Goal: Task Accomplishment & Management: Complete application form

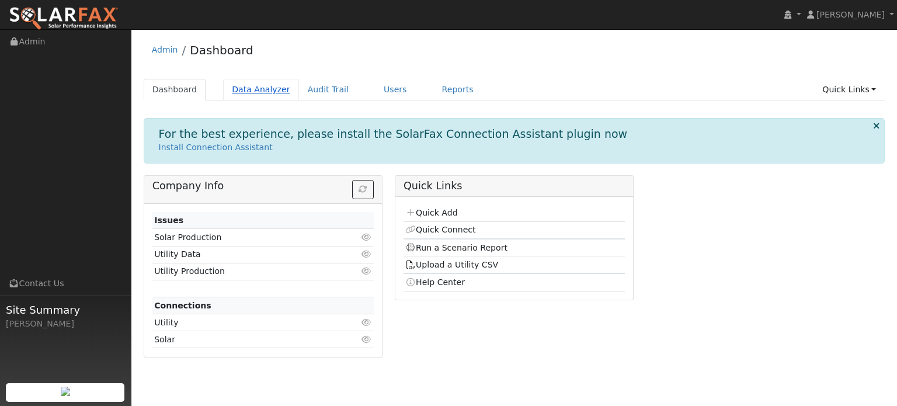
click at [238, 86] on link "Data Analyzer" at bounding box center [261, 90] width 76 height 22
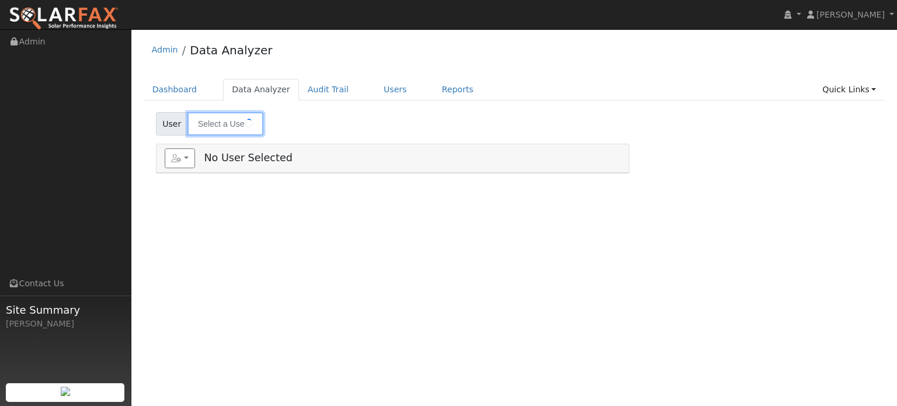
type input "[PERSON_NAME]"
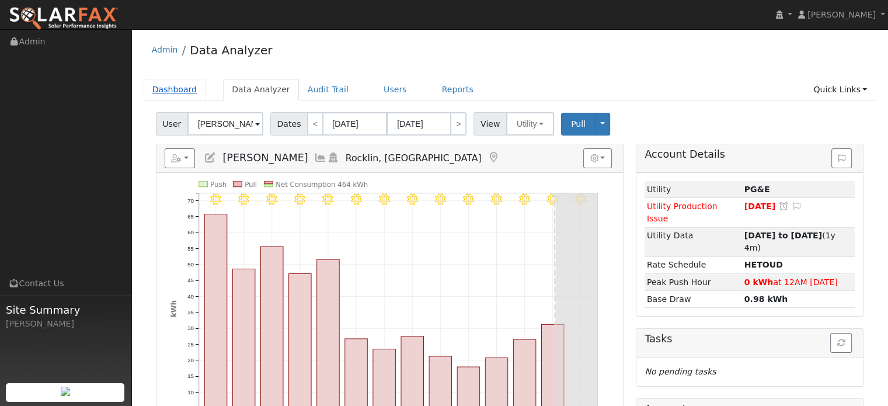
click at [159, 90] on link "Dashboard" at bounding box center [175, 90] width 62 height 22
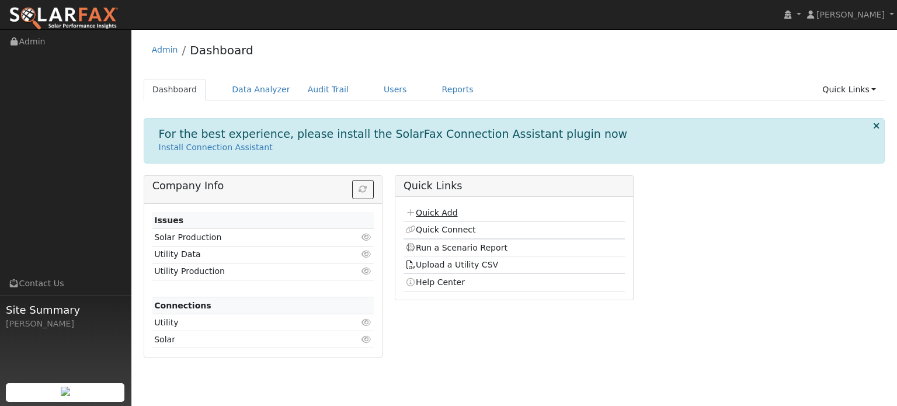
click at [430, 212] on link "Quick Add" at bounding box center [431, 212] width 52 height 9
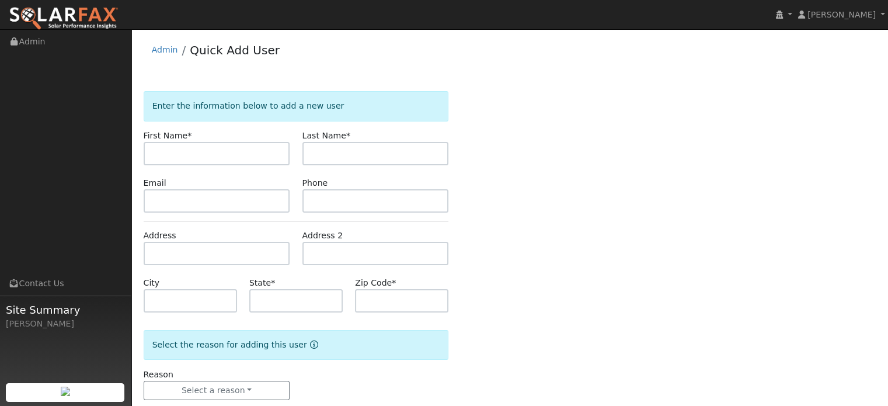
click at [213, 155] on input "text" at bounding box center [217, 153] width 147 height 23
type input "m"
type input "[PERSON_NAME]"
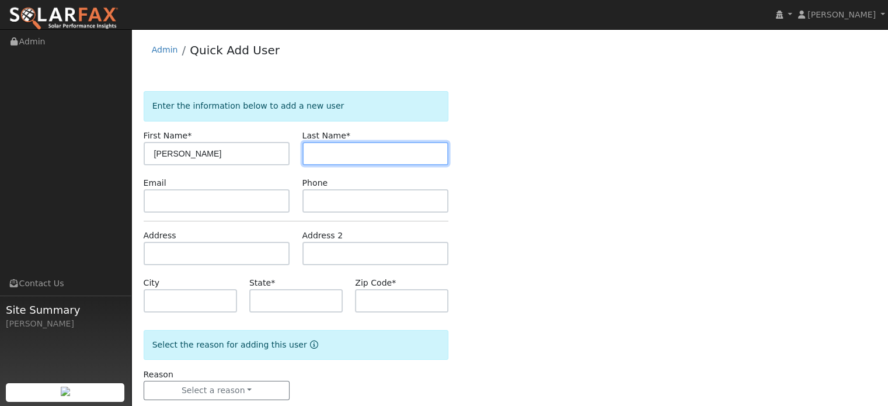
click at [325, 161] on input "text" at bounding box center [376, 153] width 147 height 23
type input "Rochman"
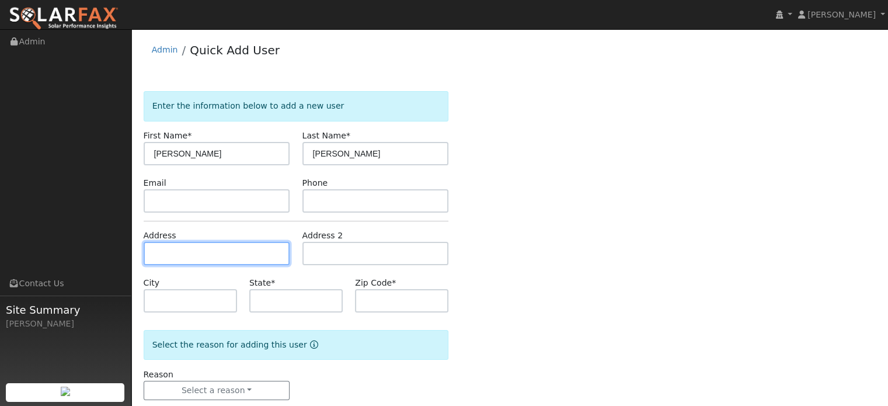
click at [200, 261] on input "text" at bounding box center [217, 253] width 147 height 23
type input "1868 Los Gallinas"
click at [571, 270] on div "Enter the information below to add a new user First Name * Marc Last Name * Roc…" at bounding box center [510, 257] width 733 height 332
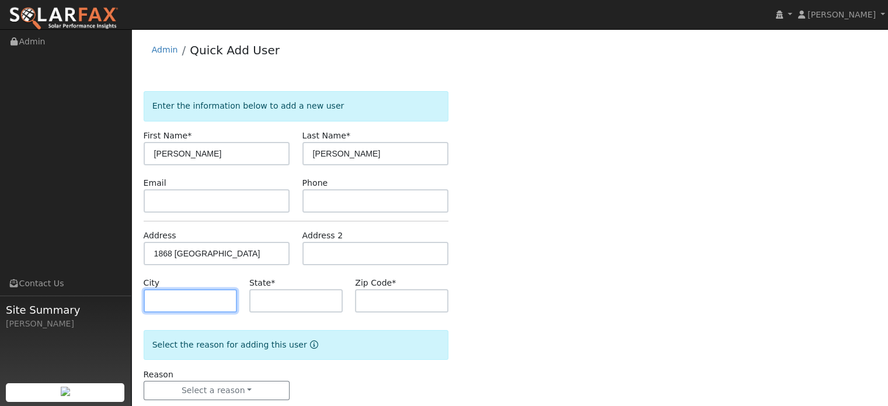
click at [194, 297] on input "text" at bounding box center [190, 300] width 93 height 23
type input "San Rafael"
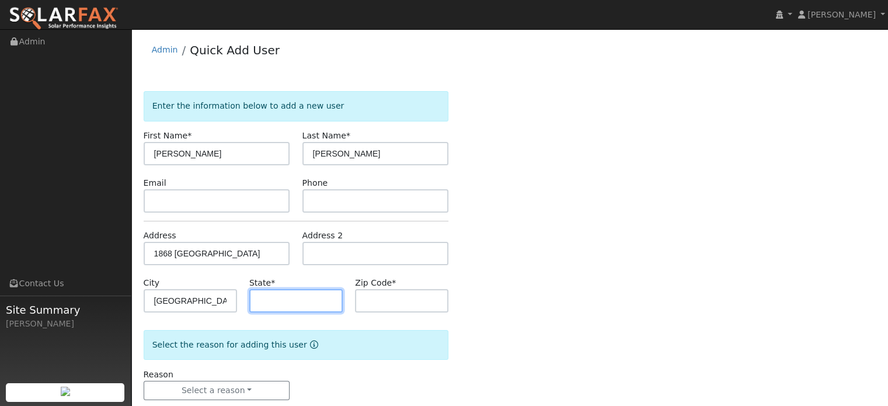
click at [321, 300] on input "text" at bounding box center [295, 300] width 93 height 23
type input "CA"
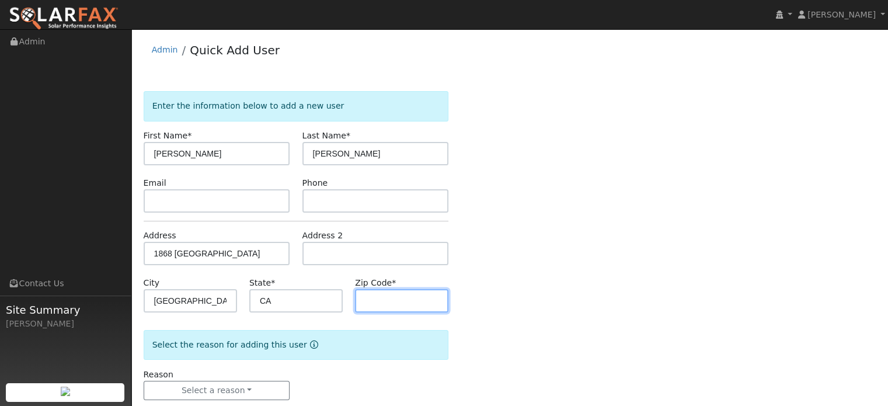
click at [392, 305] on input "text" at bounding box center [401, 300] width 93 height 23
type input "94903"
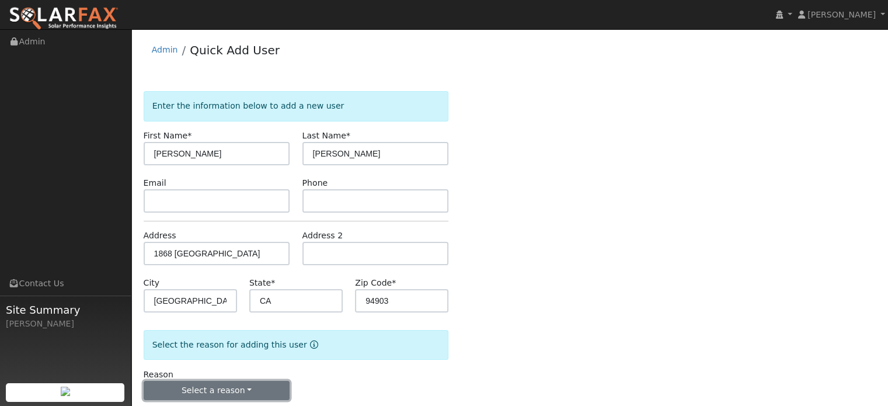
click at [203, 390] on button "Select a reason" at bounding box center [217, 391] width 147 height 20
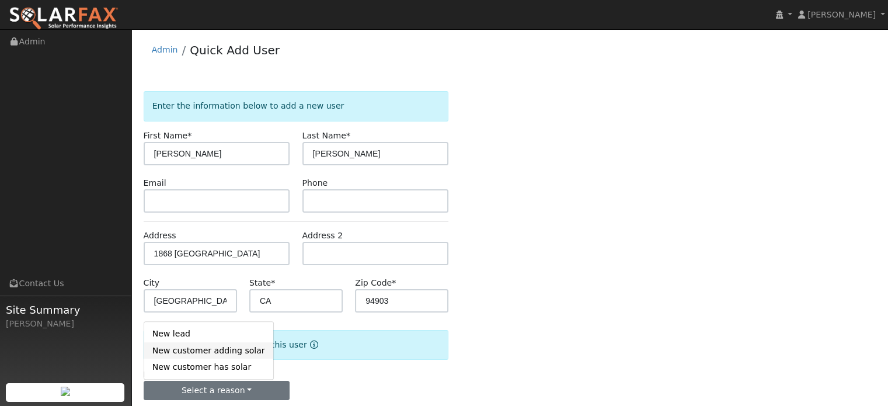
click at [218, 350] on link "New customer adding solar" at bounding box center [208, 350] width 129 height 16
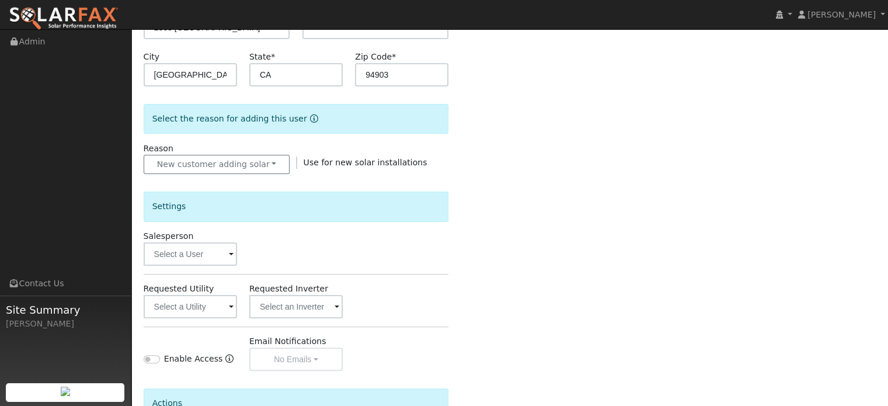
scroll to position [234, 0]
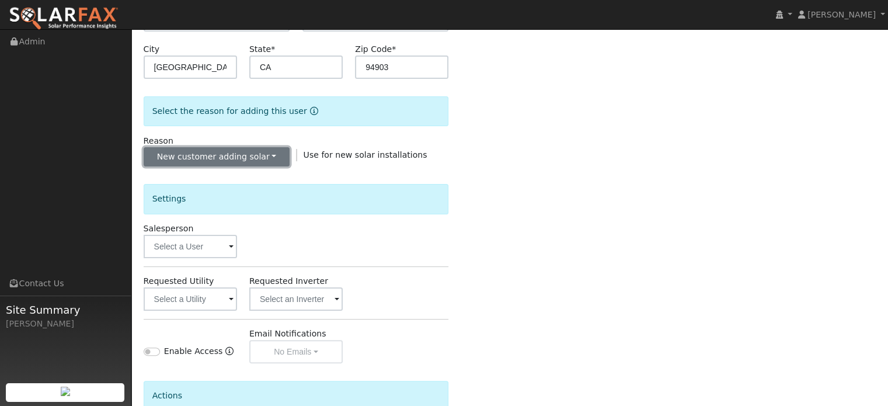
click at [237, 154] on button "New customer adding solar" at bounding box center [217, 157] width 147 height 20
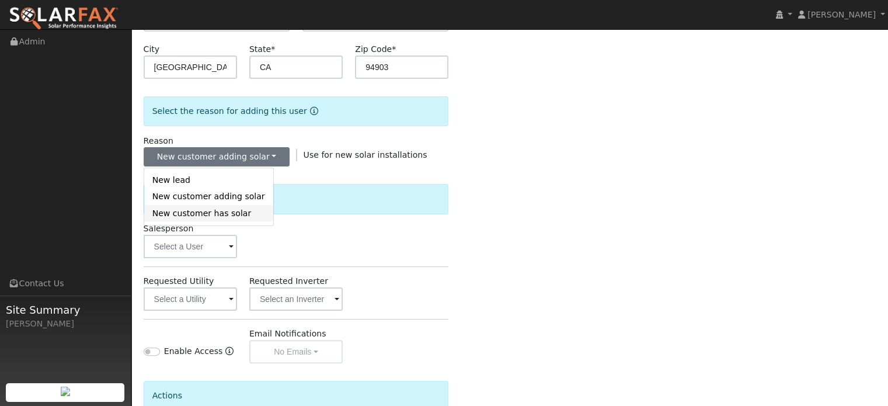
click at [230, 217] on link "New customer has solar" at bounding box center [208, 213] width 129 height 16
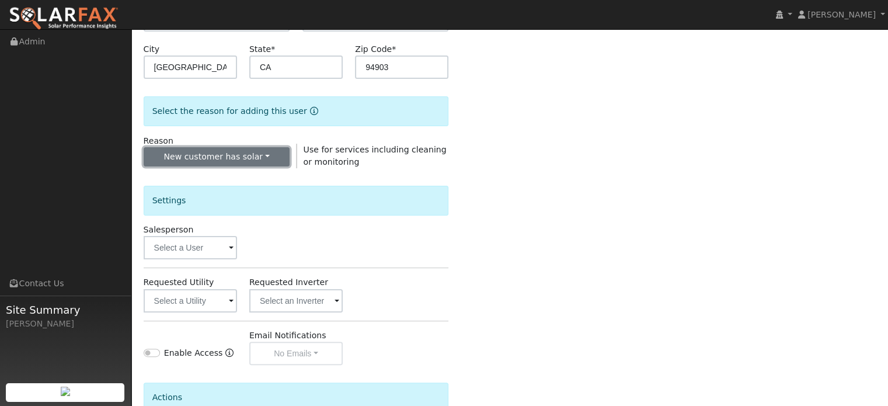
click at [272, 155] on button "New customer has solar" at bounding box center [217, 157] width 147 height 20
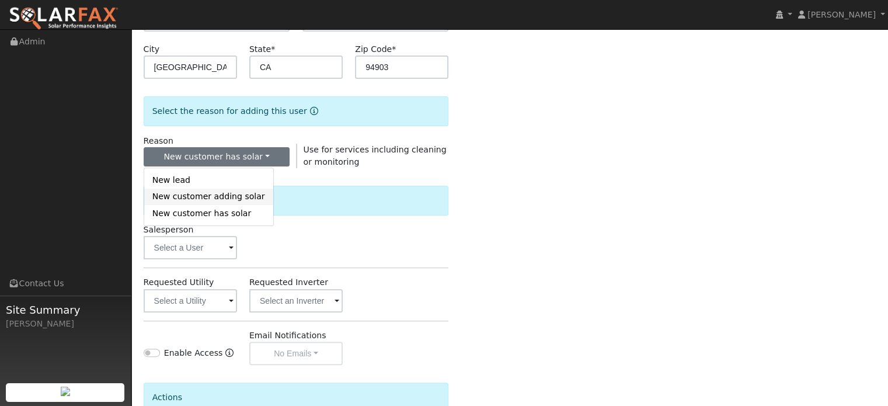
click at [234, 194] on link "New customer adding solar" at bounding box center [208, 197] width 129 height 16
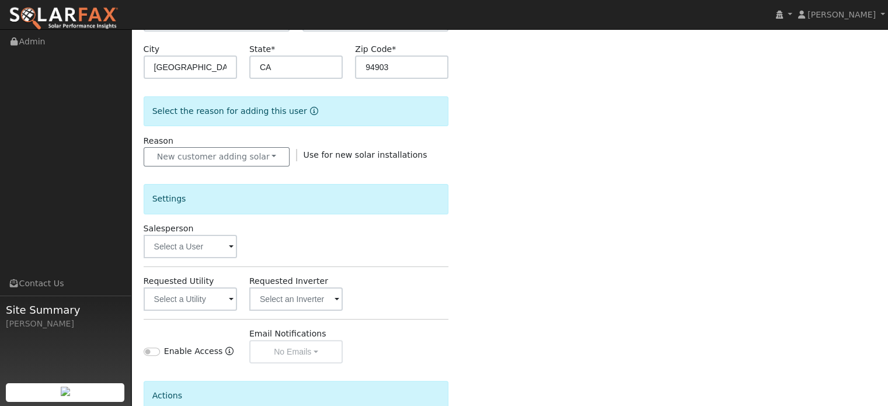
click at [231, 241] on span at bounding box center [231, 247] width 5 height 13
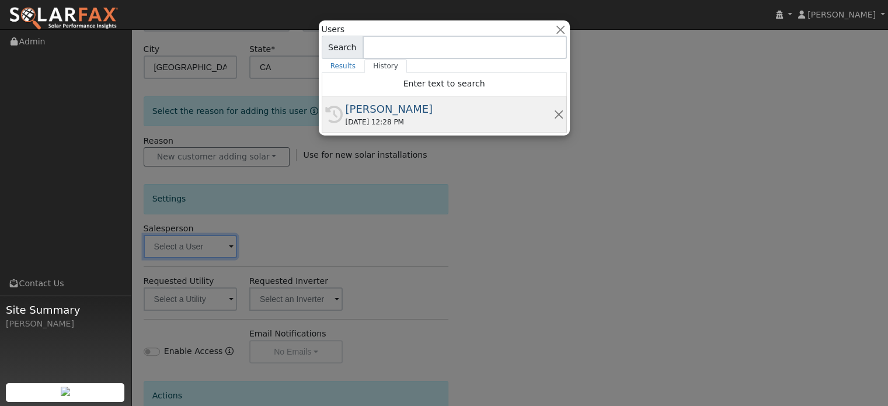
click at [376, 114] on div "[PERSON_NAME]" at bounding box center [450, 109] width 208 height 16
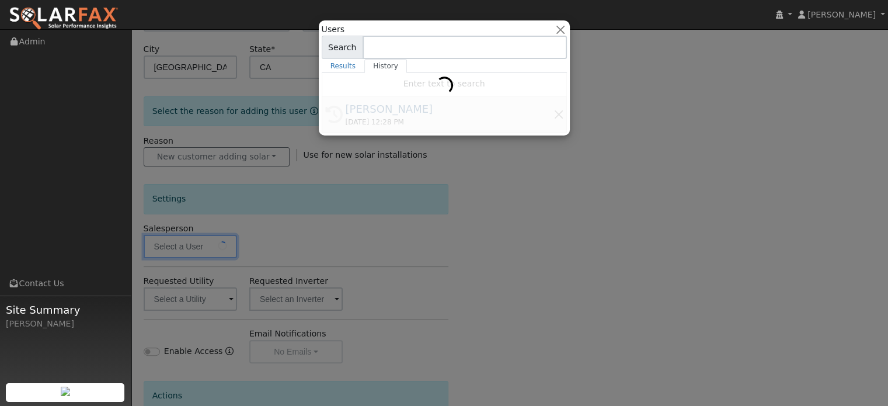
type input "[PERSON_NAME]"
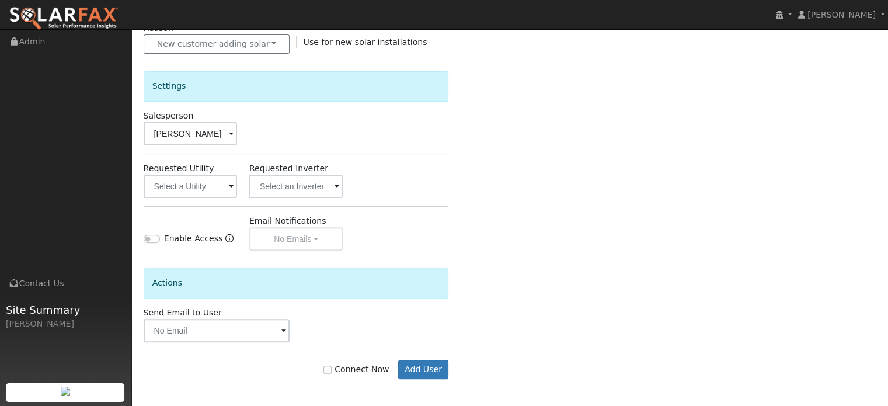
scroll to position [347, 0]
click at [442, 369] on button "Add User" at bounding box center [423, 369] width 51 height 20
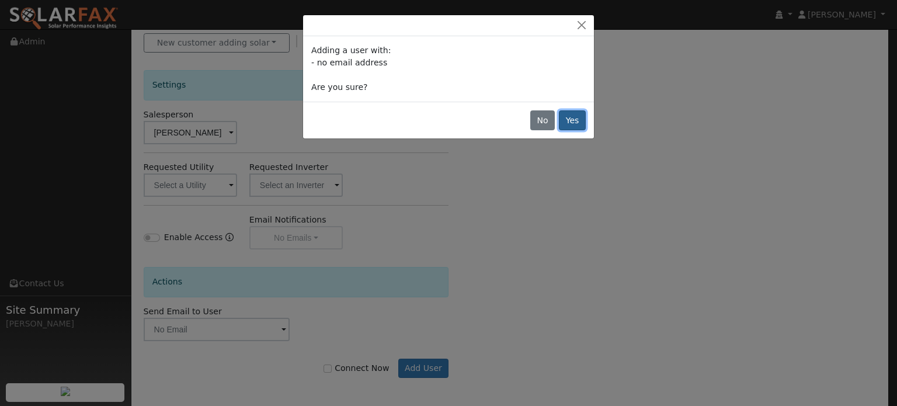
click at [576, 126] on button "Yes" at bounding box center [572, 120] width 27 height 20
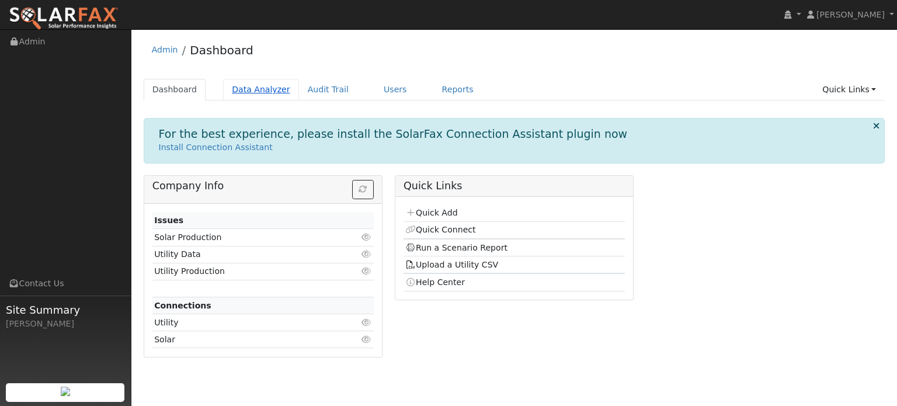
click at [249, 94] on link "Data Analyzer" at bounding box center [261, 90] width 76 height 22
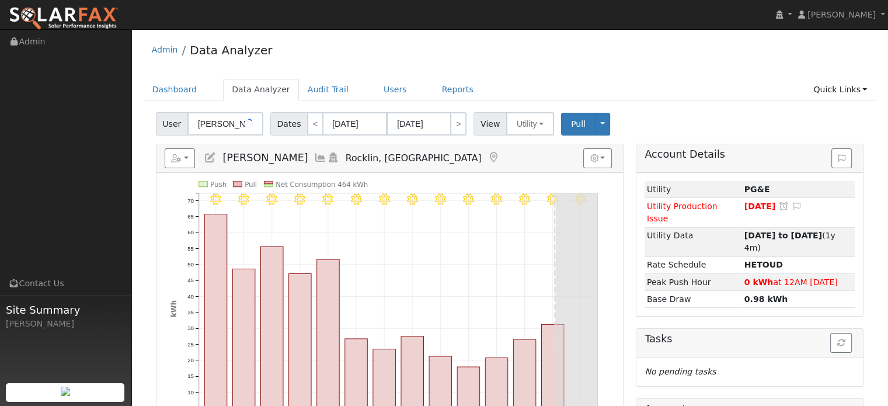
type input "J"
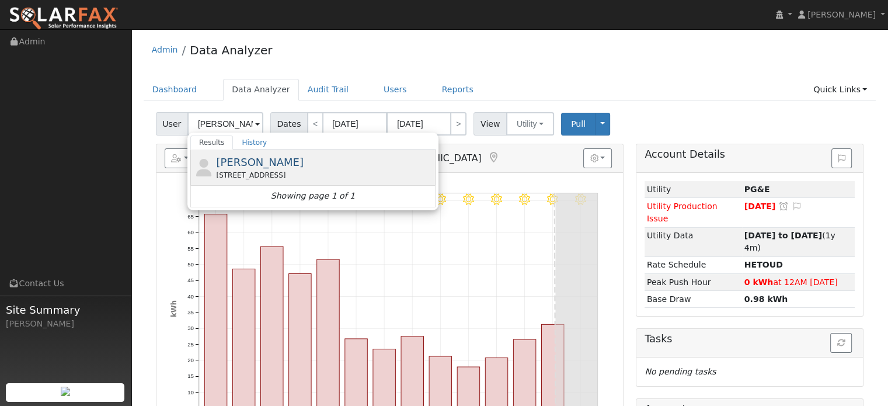
click at [261, 180] on div "Marc Rochman 1868 Los Gallinas, San Rafael, CA 94903" at bounding box center [312, 168] width 245 height 36
type input "[PERSON_NAME]"
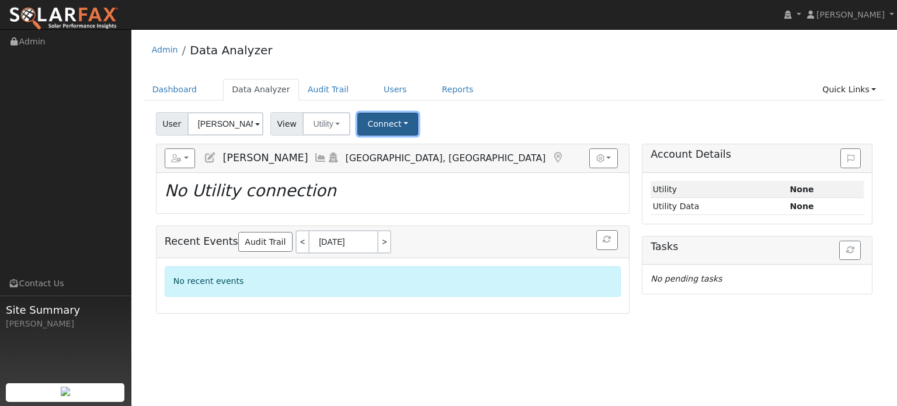
click at [364, 119] on button "Connect" at bounding box center [387, 124] width 61 height 23
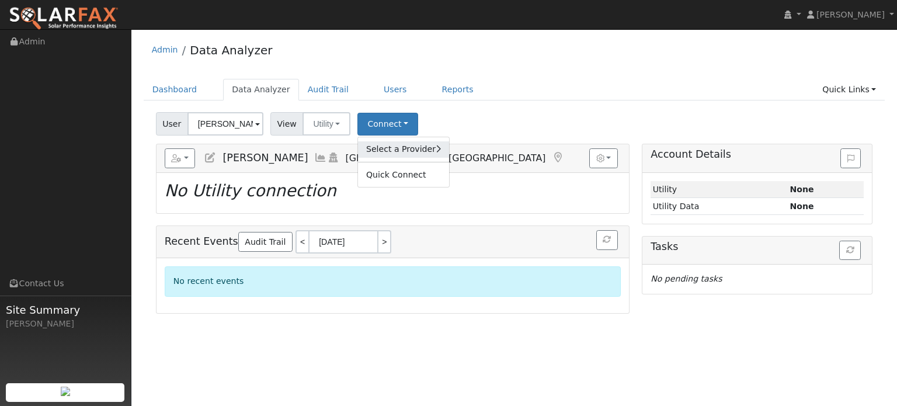
click at [388, 144] on link "Select a Provider" at bounding box center [403, 149] width 91 height 16
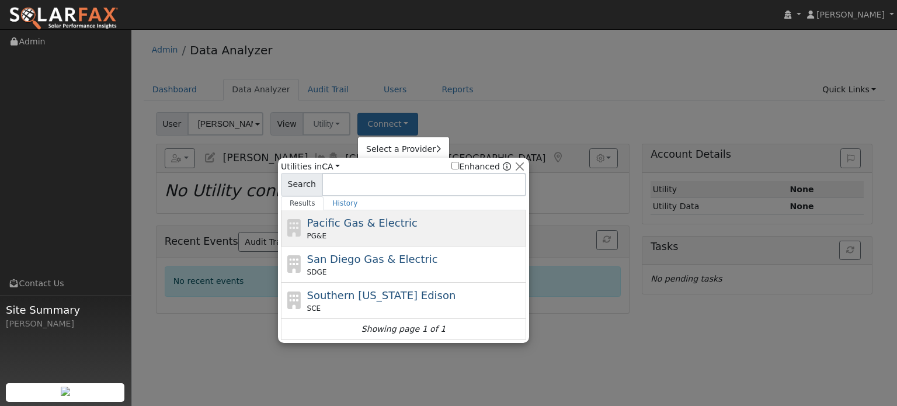
click at [359, 224] on span "Pacific Gas & Electric" at bounding box center [362, 223] width 110 height 12
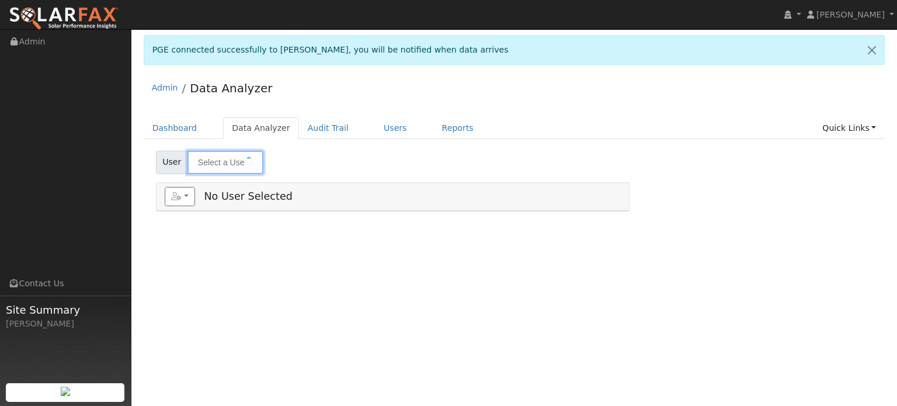
type input "[PERSON_NAME]"
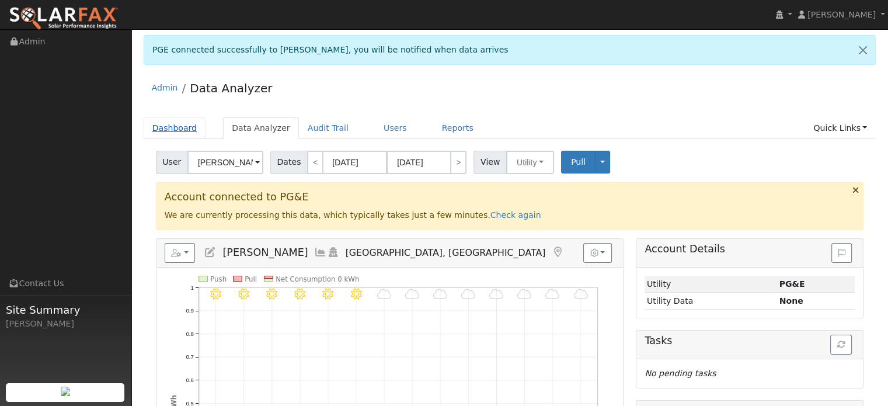
click at [175, 126] on link "Dashboard" at bounding box center [175, 128] width 62 height 22
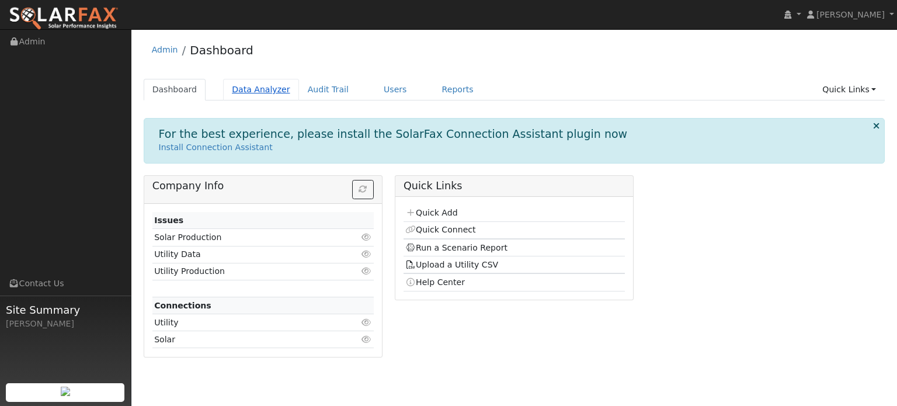
click at [260, 89] on link "Data Analyzer" at bounding box center [261, 90] width 76 height 22
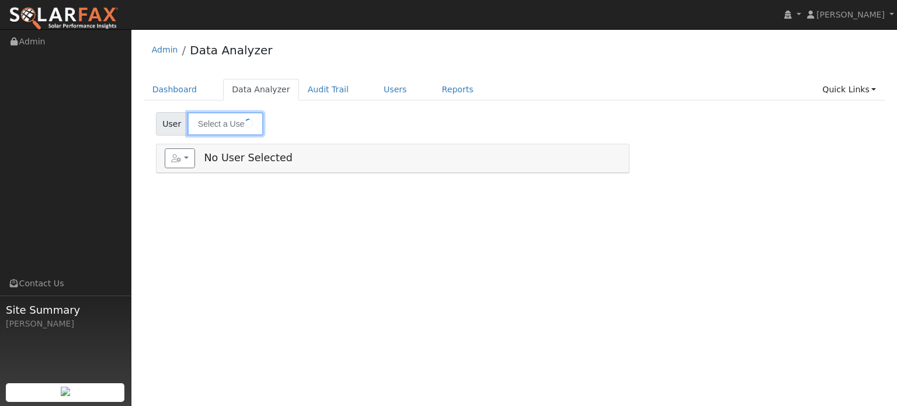
type input "[PERSON_NAME]"
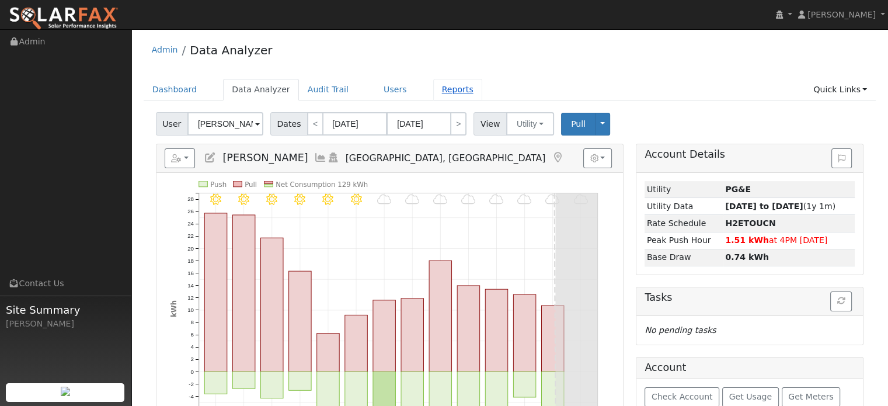
click at [436, 91] on link "Reports" at bounding box center [457, 90] width 49 height 22
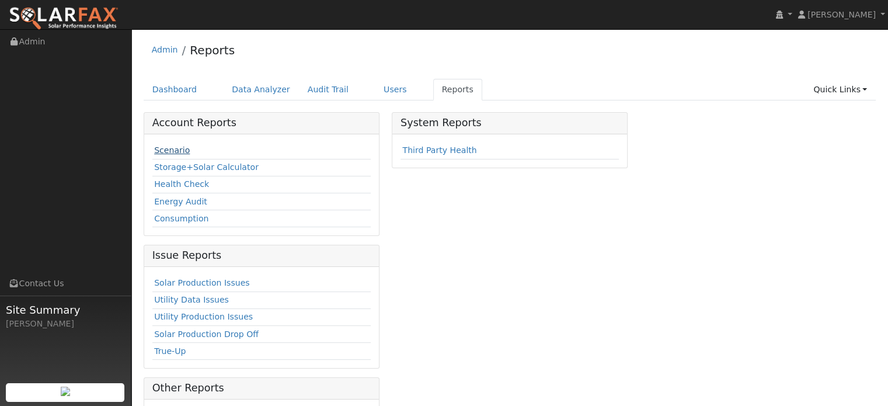
click at [181, 151] on link "Scenario" at bounding box center [172, 149] width 36 height 9
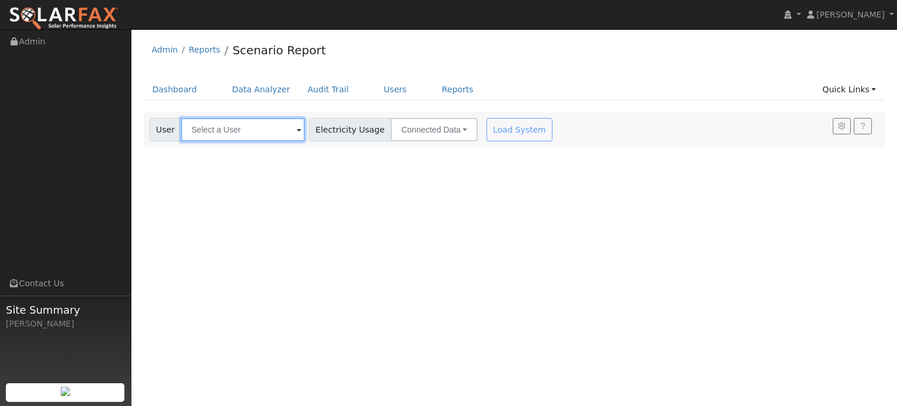
click at [273, 137] on input "text" at bounding box center [243, 129] width 124 height 23
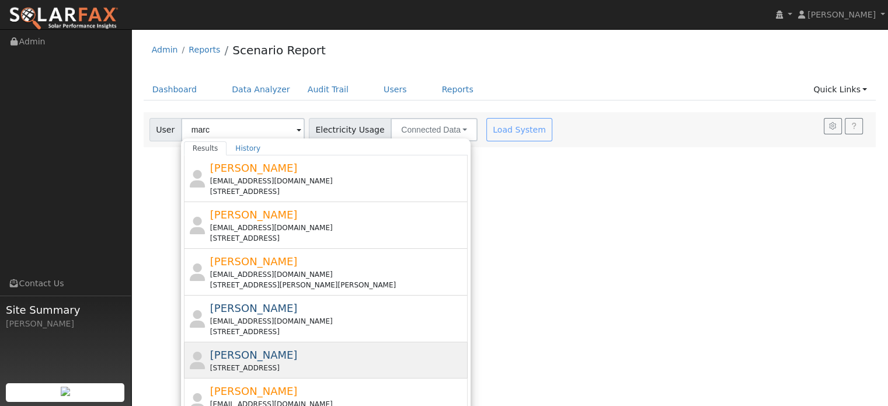
click at [276, 357] on span "[PERSON_NAME]" at bounding box center [254, 355] width 88 height 12
type input "[PERSON_NAME]"
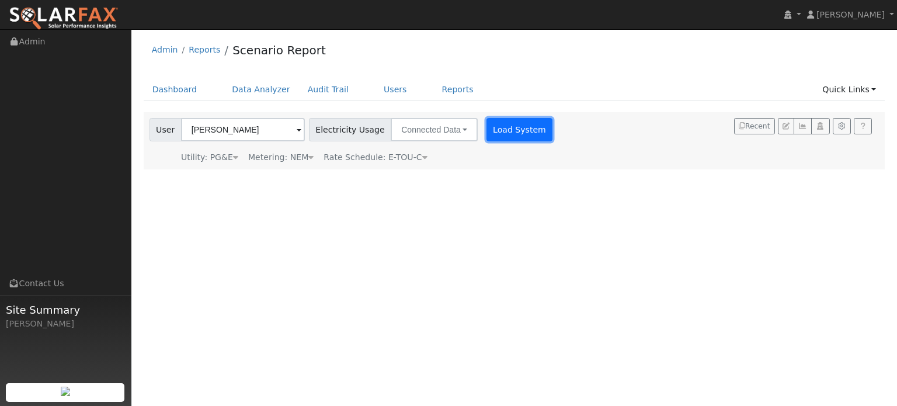
click at [516, 126] on button "Load System" at bounding box center [519, 129] width 67 height 23
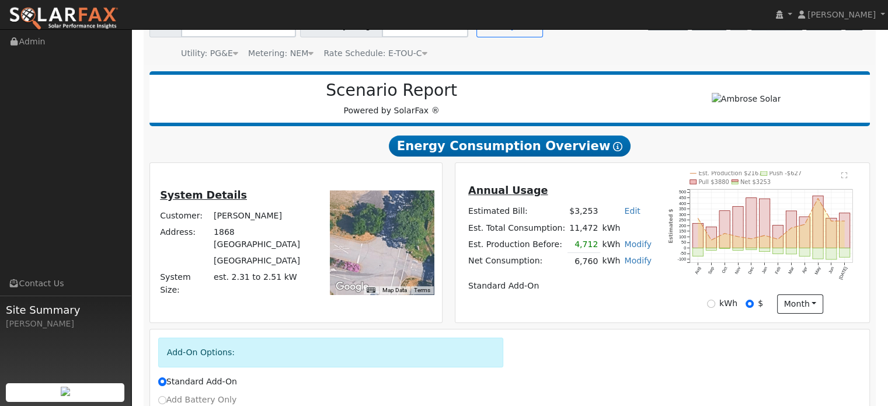
scroll to position [220, 0]
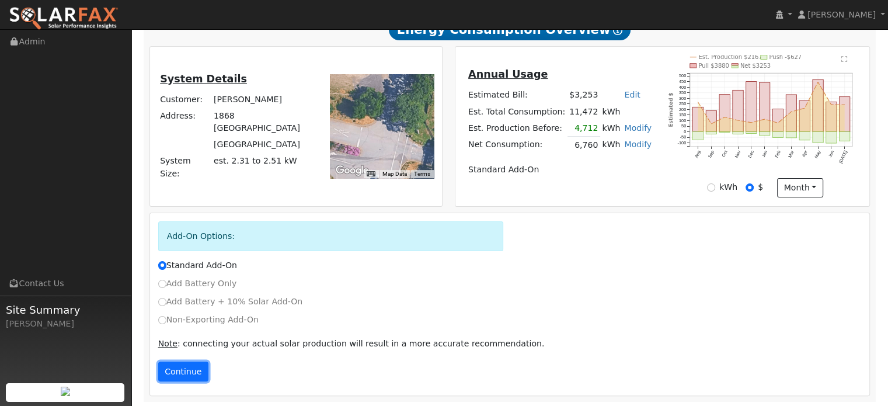
click at [188, 369] on button "Continue" at bounding box center [183, 372] width 50 height 20
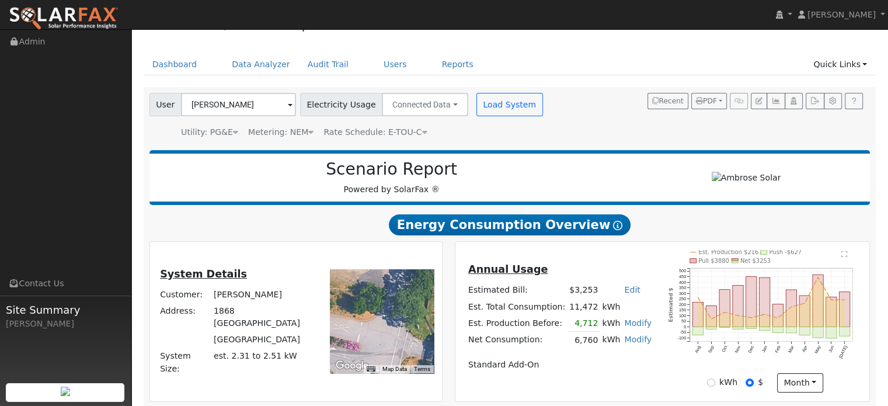
scroll to position [23, 0]
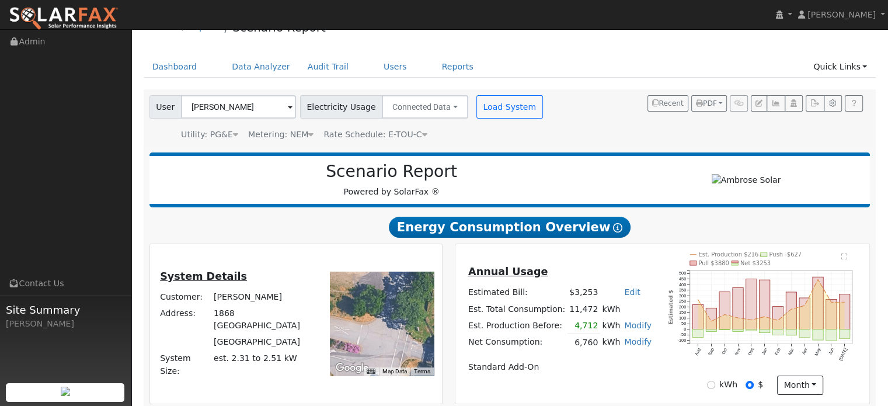
click at [403, 340] on div at bounding box center [382, 324] width 104 height 104
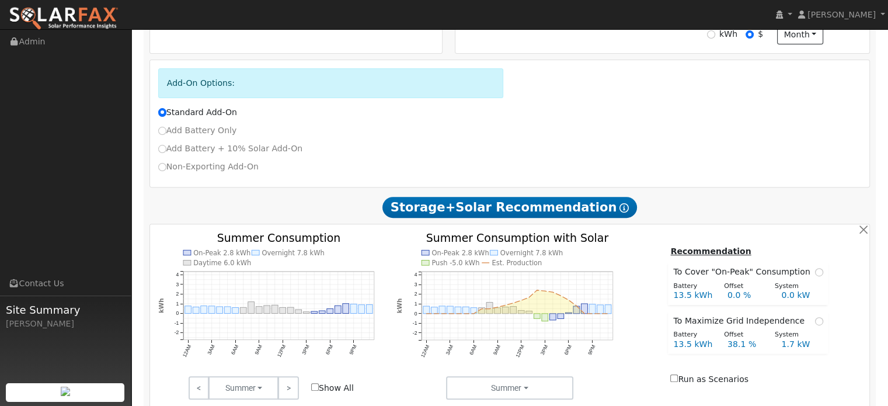
scroll to position [140, 0]
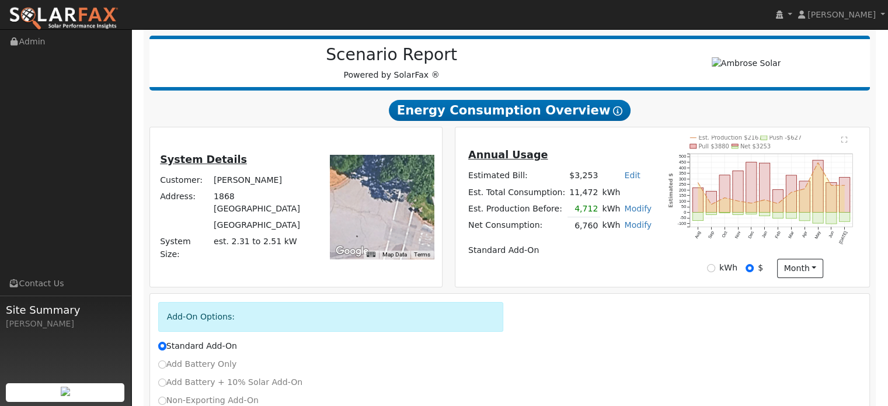
click at [253, 207] on td "1868 [GEOGRAPHIC_DATA]" at bounding box center [262, 203] width 102 height 29
click at [273, 218] on td "[GEOGRAPHIC_DATA]" at bounding box center [262, 225] width 102 height 16
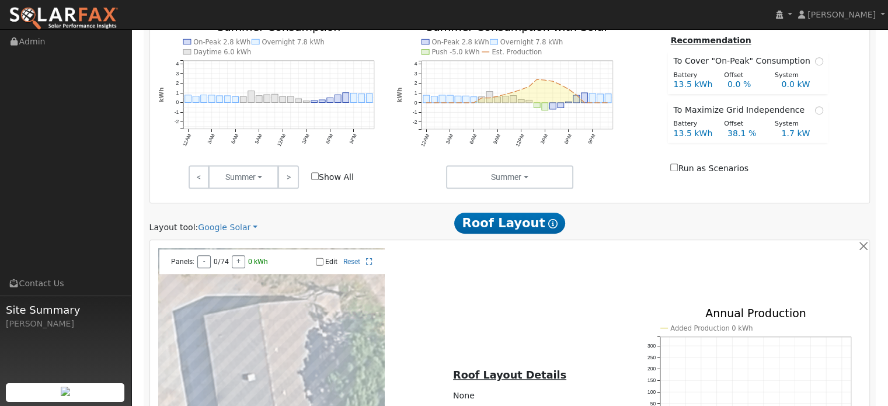
scroll to position [642, 0]
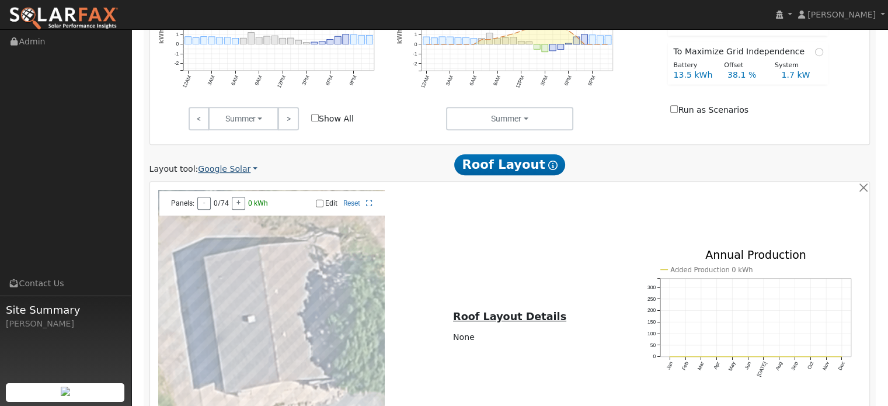
click at [227, 169] on link "Google Solar" at bounding box center [228, 169] width 60 height 12
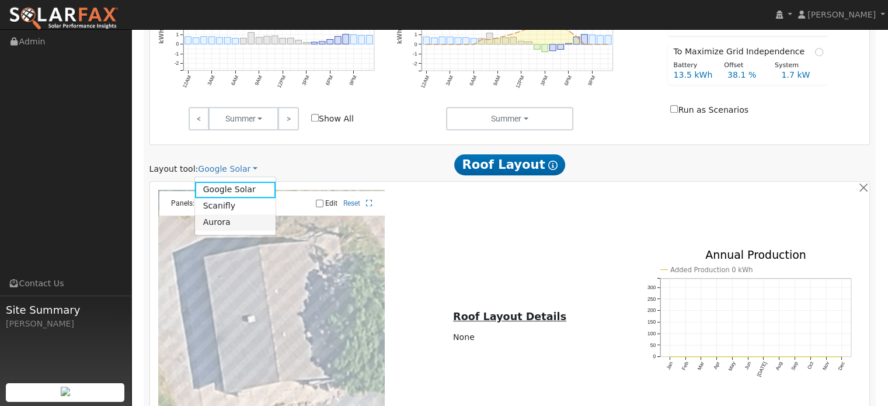
click at [216, 224] on link "Aurora" at bounding box center [235, 222] width 81 height 16
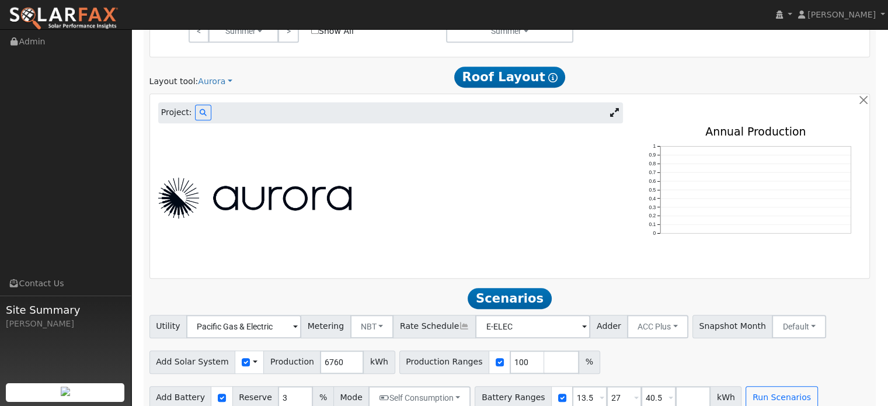
scroll to position [745, 0]
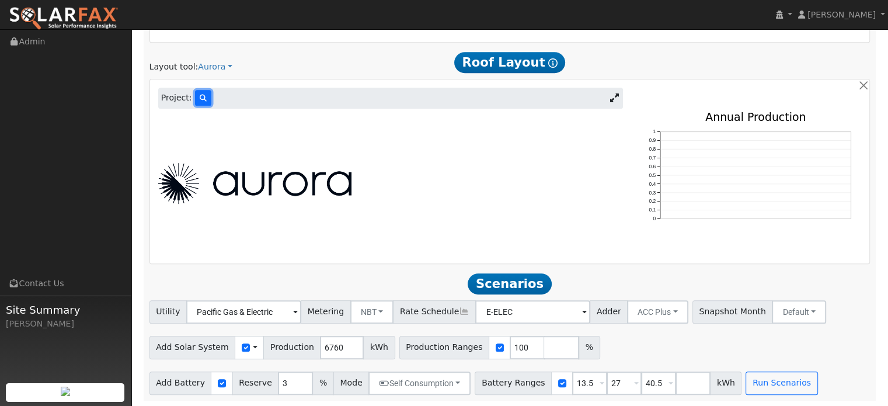
click at [201, 95] on icon at bounding box center [203, 98] width 7 height 7
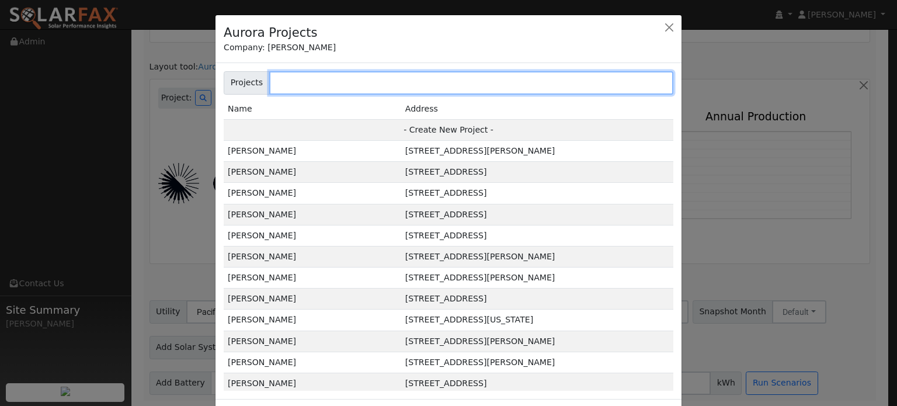
click at [304, 89] on input "text" at bounding box center [471, 82] width 404 height 23
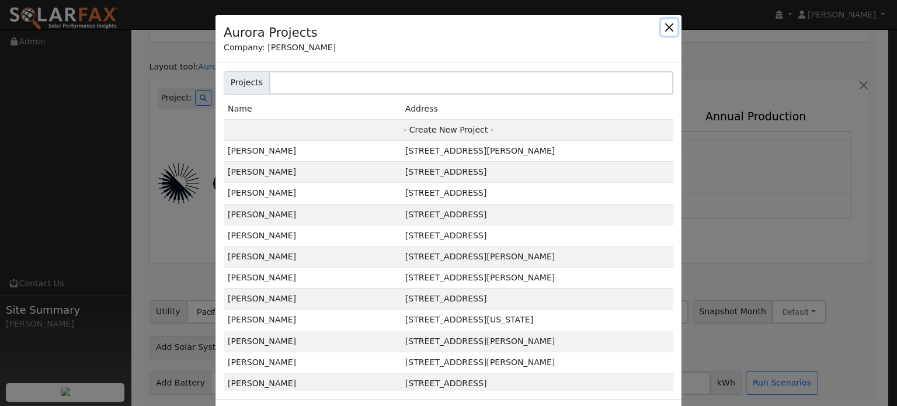
click at [663, 29] on button "button" at bounding box center [669, 27] width 16 height 16
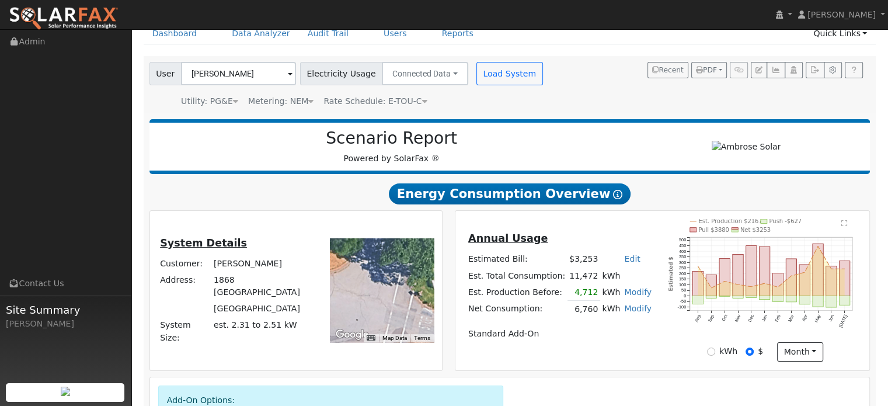
scroll to position [0, 0]
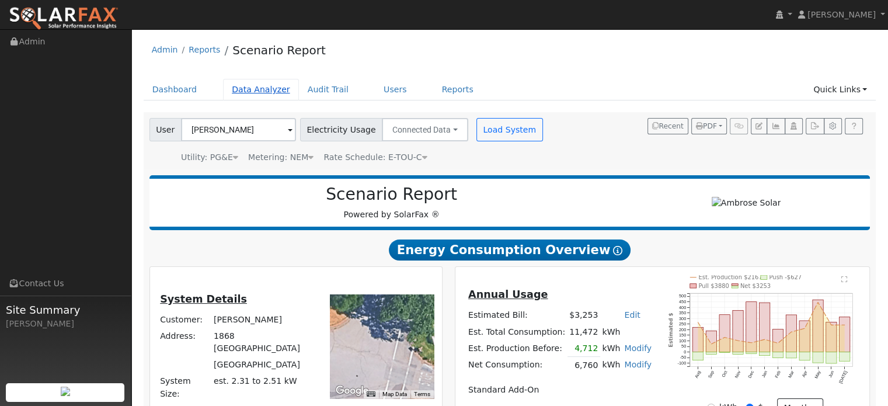
click at [260, 88] on link "Data Analyzer" at bounding box center [261, 90] width 76 height 22
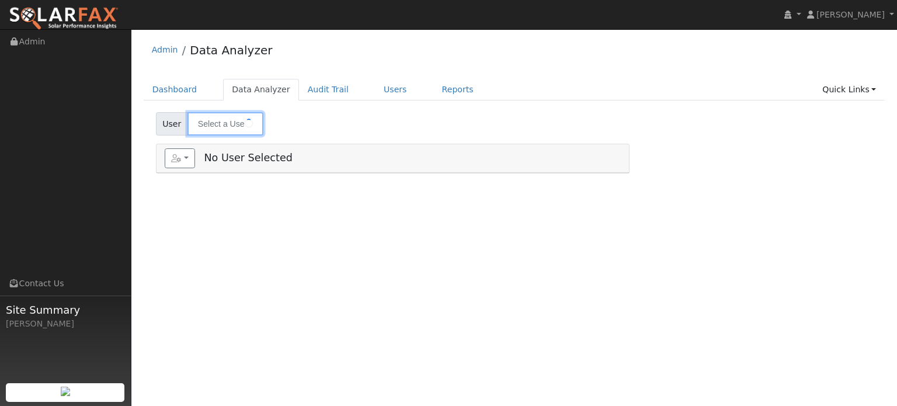
type input "[PERSON_NAME]"
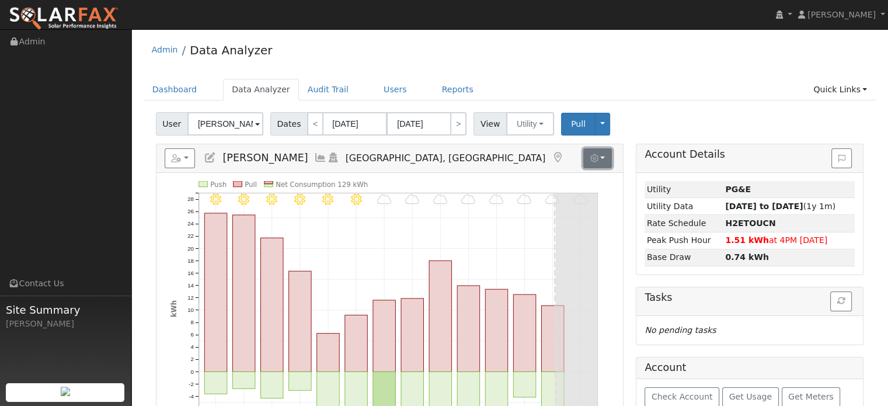
click at [607, 161] on button "button" at bounding box center [597, 158] width 29 height 20
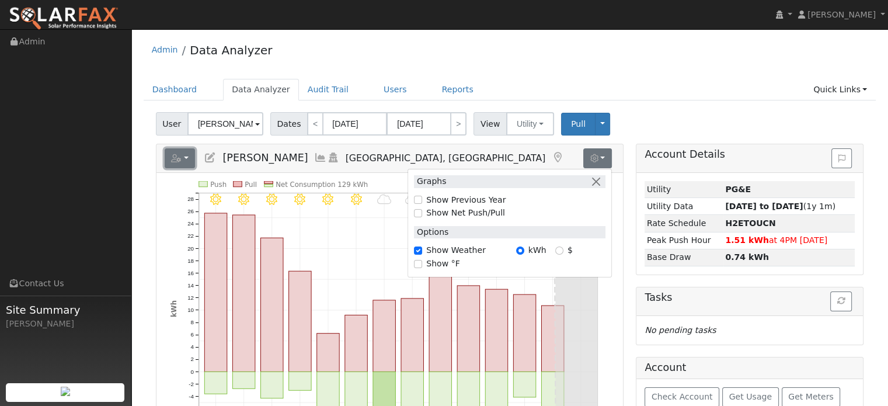
click at [186, 158] on button "button" at bounding box center [180, 158] width 31 height 20
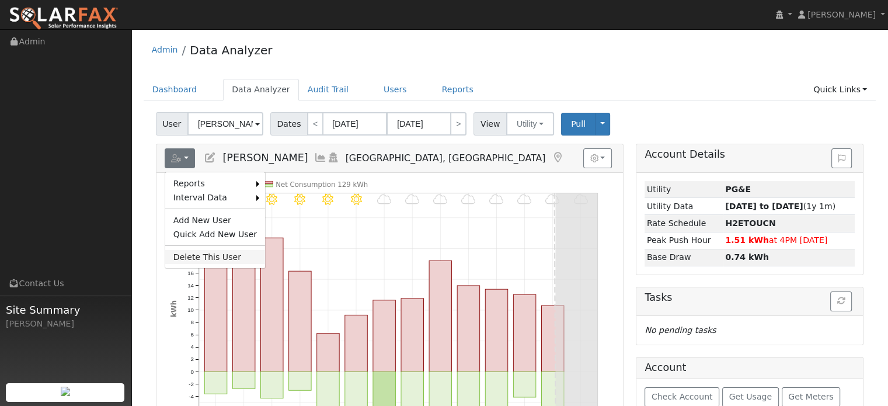
click at [213, 257] on link "Delete This User" at bounding box center [215, 257] width 100 height 14
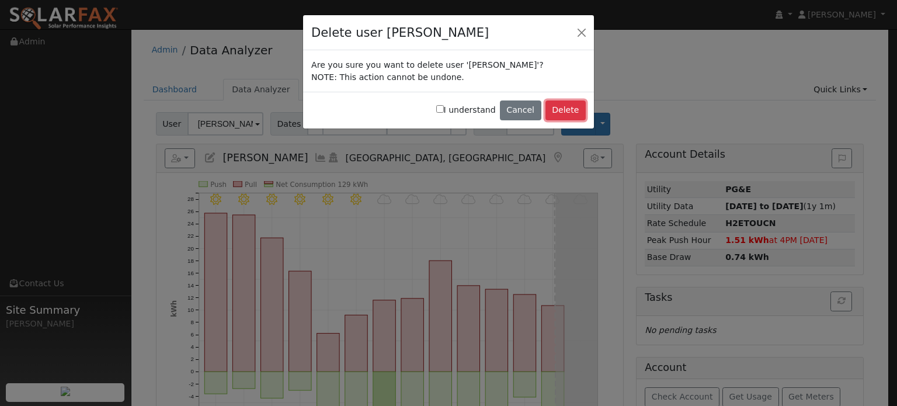
click at [577, 112] on button "Delete" at bounding box center [565, 110] width 40 height 20
click at [444, 109] on input "I understand" at bounding box center [440, 109] width 8 height 8
checkbox input "true"
click at [564, 110] on button "Delete" at bounding box center [565, 110] width 40 height 20
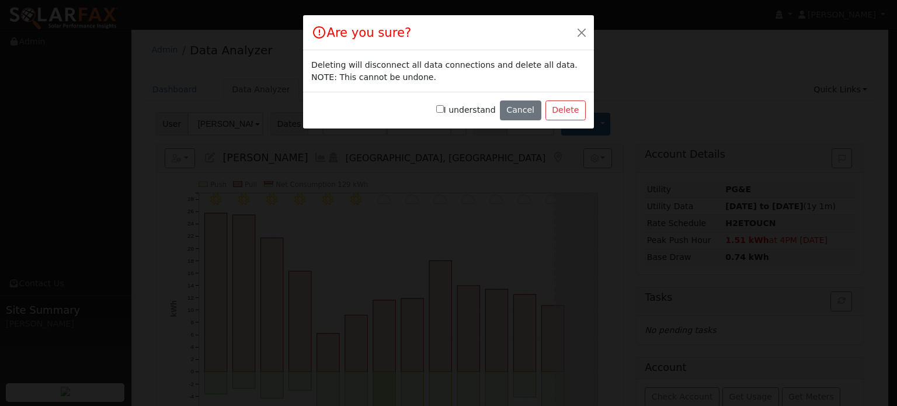
click at [444, 110] on input "I understand" at bounding box center [440, 109] width 8 height 8
checkbox input "true"
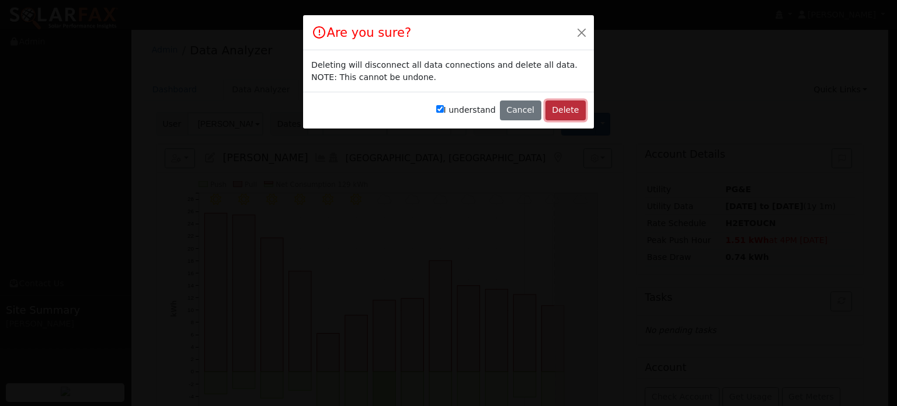
click at [567, 116] on button "Delete" at bounding box center [565, 110] width 40 height 20
